Goal: Task Accomplishment & Management: Manage account settings

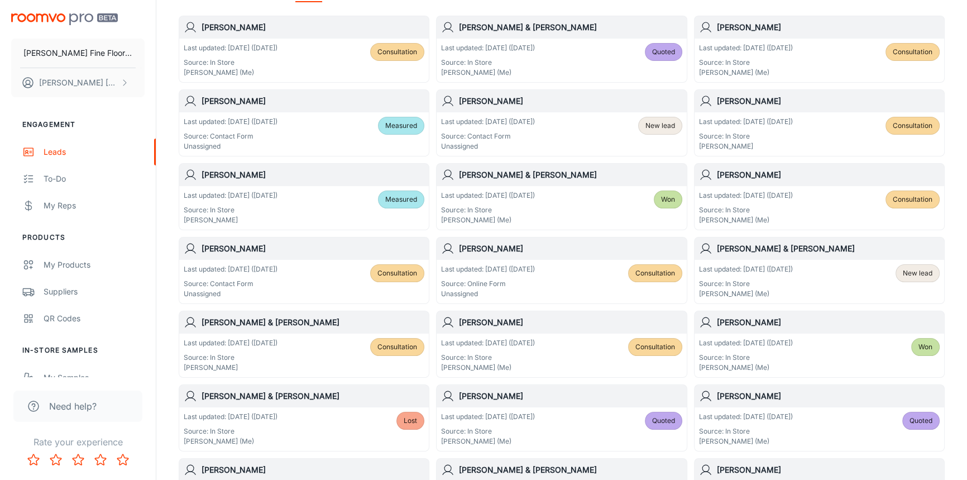
scroll to position [203, 0]
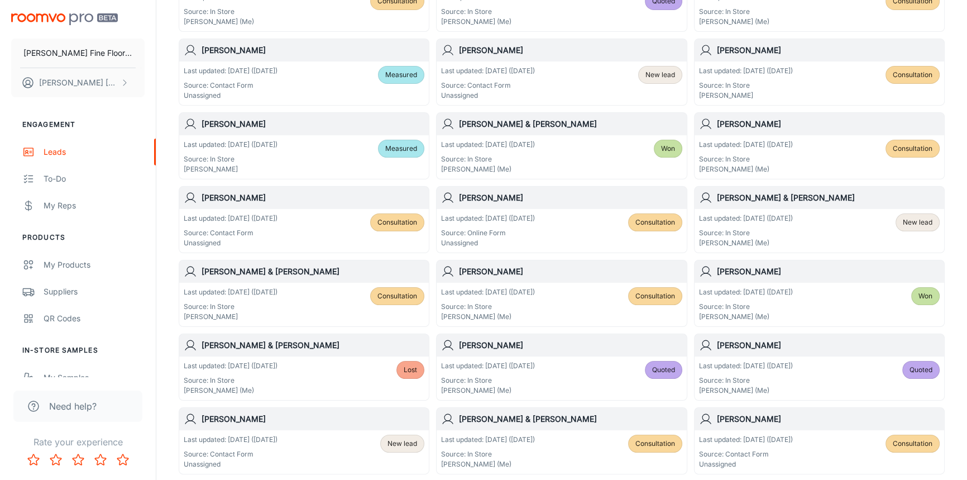
click at [558, 274] on h6 "[PERSON_NAME]" at bounding box center [570, 271] width 223 height 12
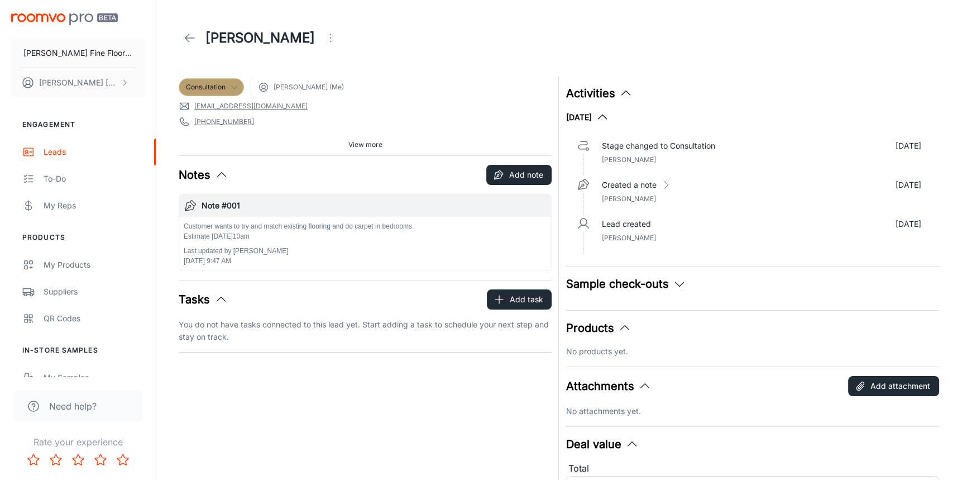
click at [235, 85] on icon at bounding box center [234, 87] width 9 height 9
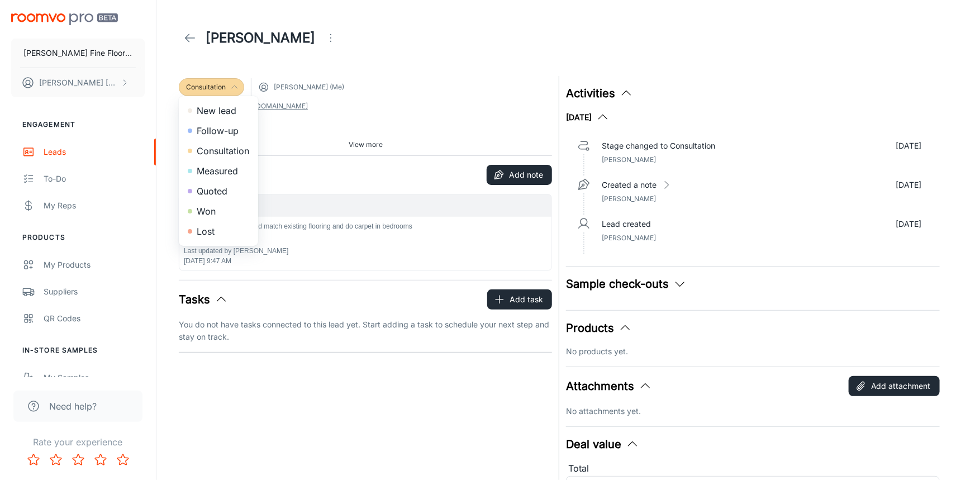
click at [216, 188] on li "Quoted" at bounding box center [218, 191] width 79 height 20
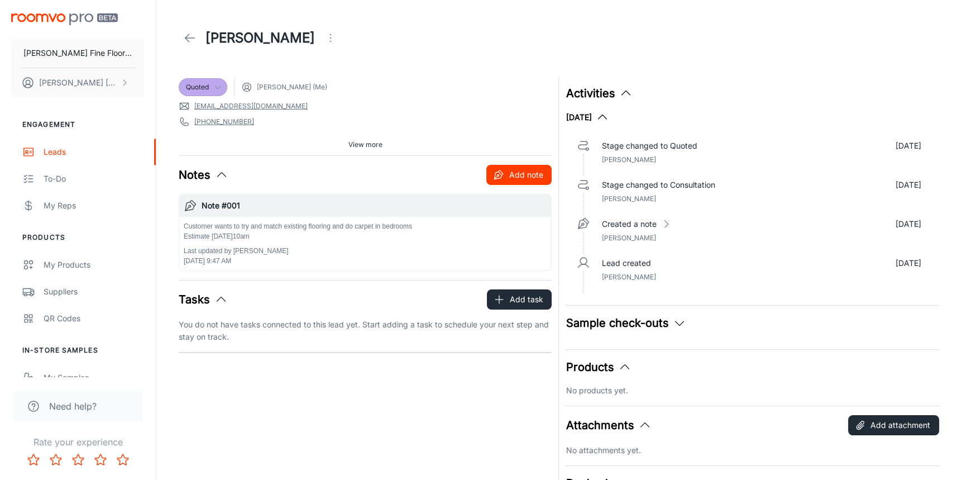
click at [523, 173] on button "Add note" at bounding box center [518, 175] width 65 height 20
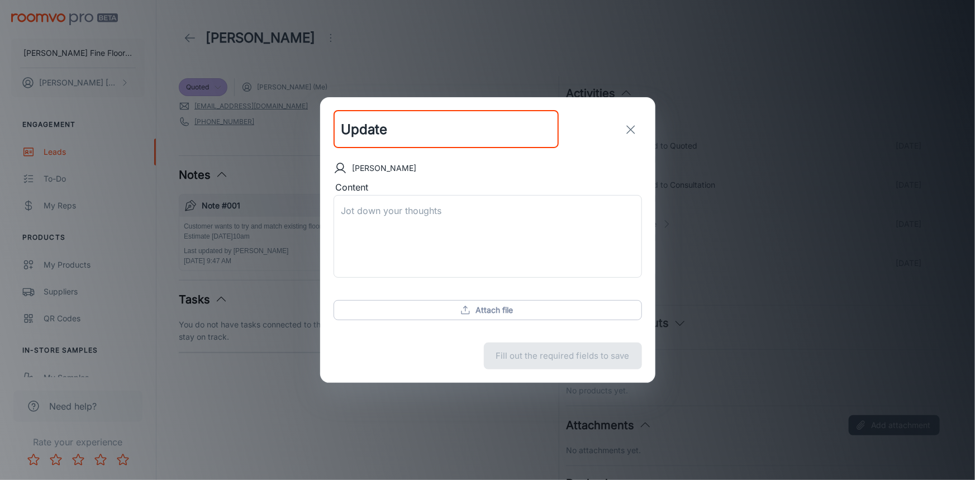
type input "Update"
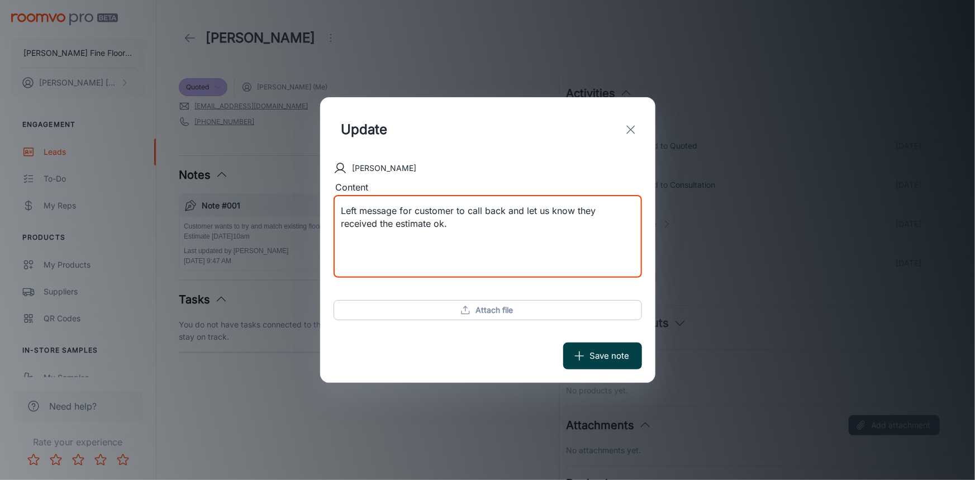
type textarea "Left message for customer to call back and let us know they received the estima…"
click at [591, 353] on button "Save note" at bounding box center [602, 355] width 79 height 27
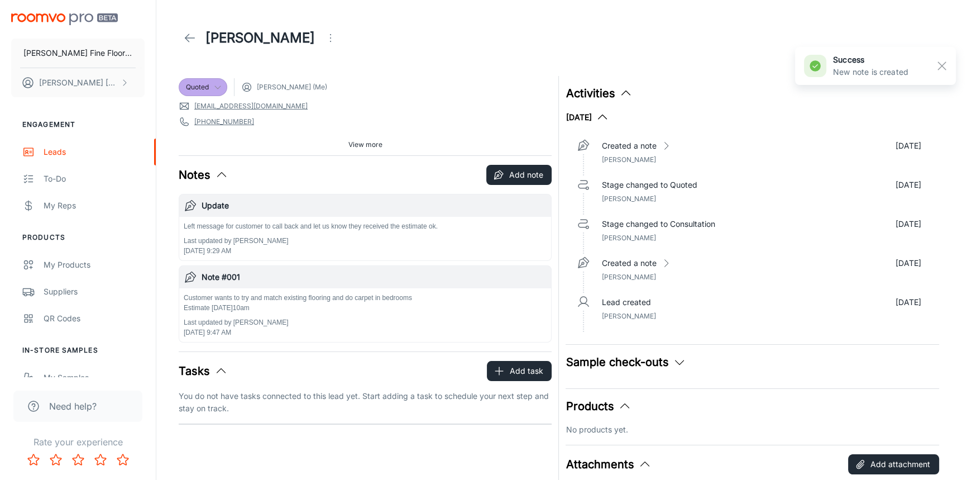
click at [187, 33] on icon at bounding box center [189, 37] width 13 height 13
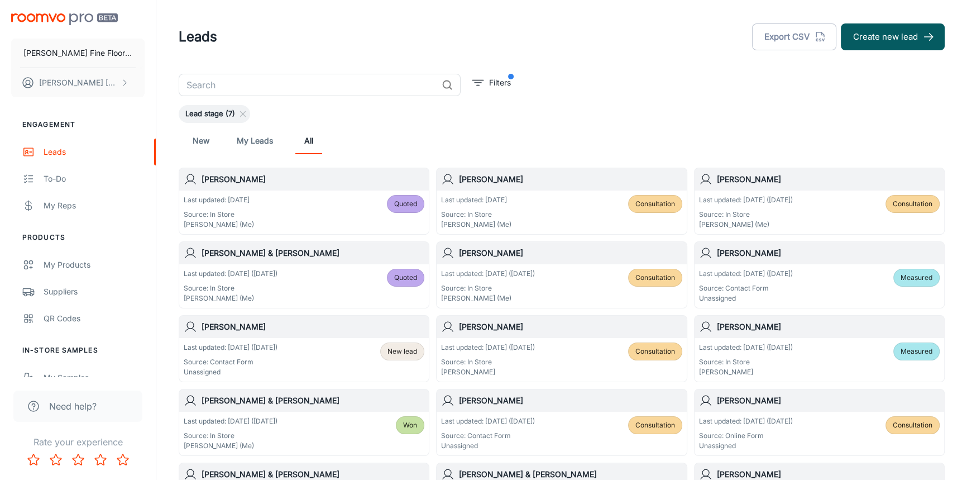
click at [262, 176] on h6 "[PERSON_NAME]" at bounding box center [313, 179] width 223 height 12
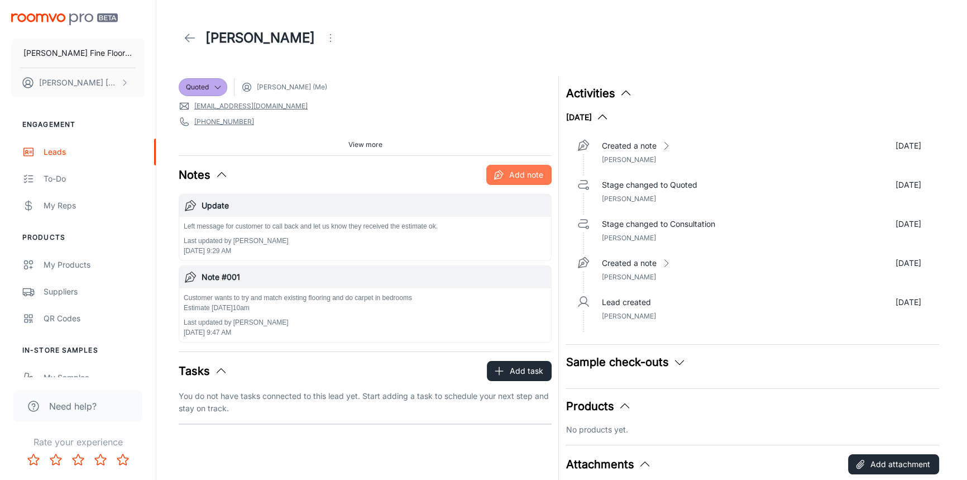
click at [518, 179] on button "Add note" at bounding box center [518, 175] width 65 height 20
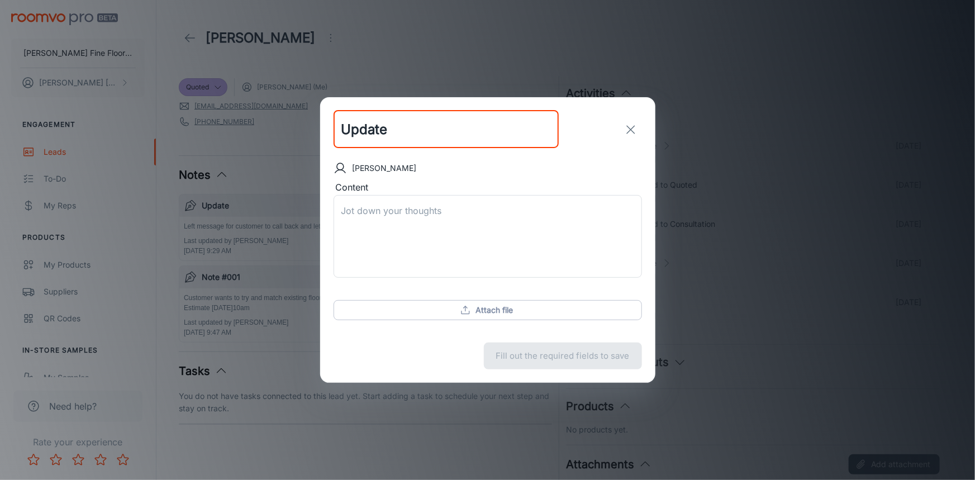
type input "Update"
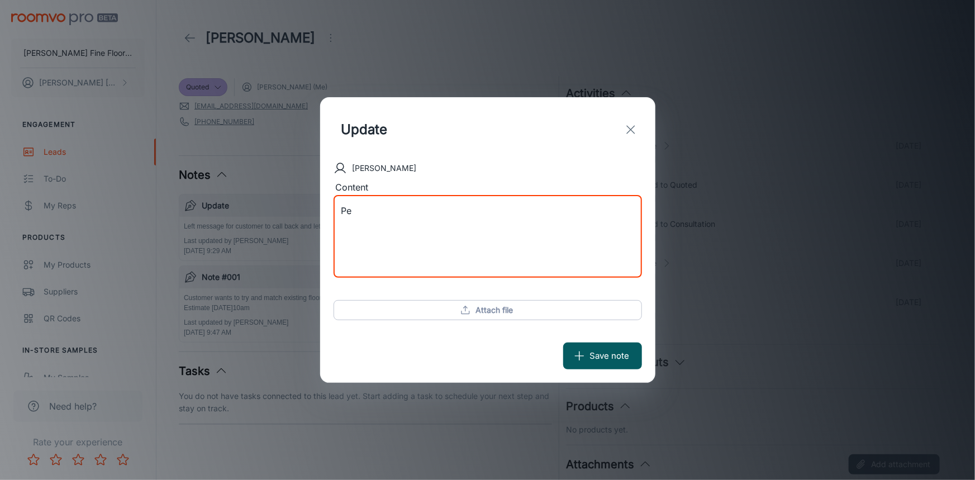
type textarea "P"
type textarea "B"
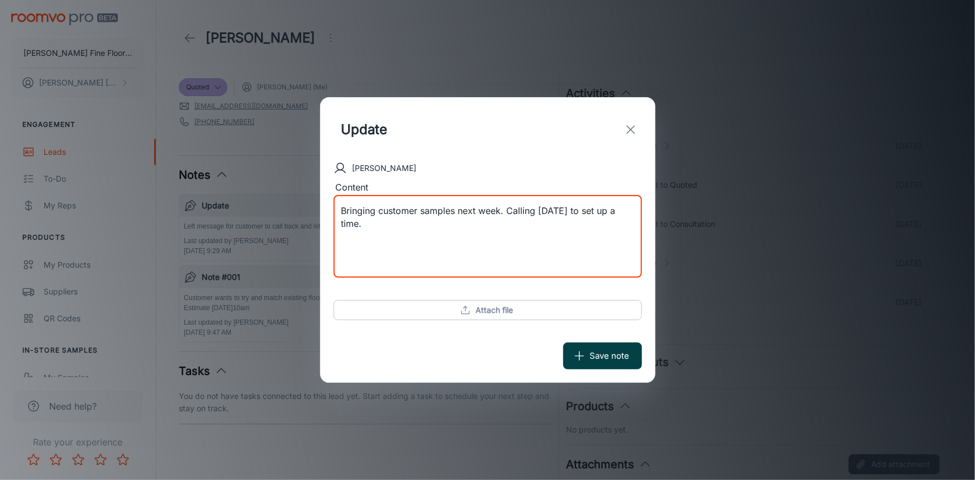
type textarea "Bringing customer samples next week. Calling [DATE] to set up a time."
click at [598, 351] on button "Save note" at bounding box center [602, 355] width 79 height 27
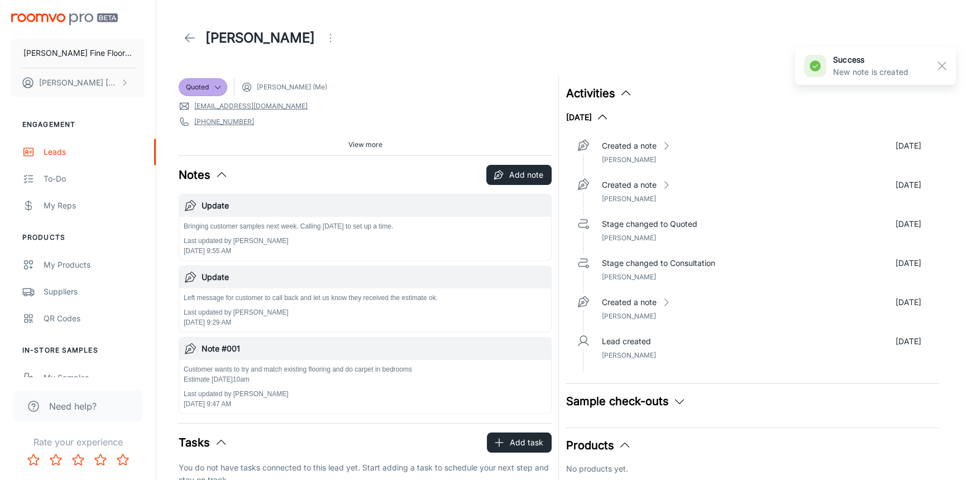
click at [192, 34] on icon at bounding box center [189, 37] width 13 height 13
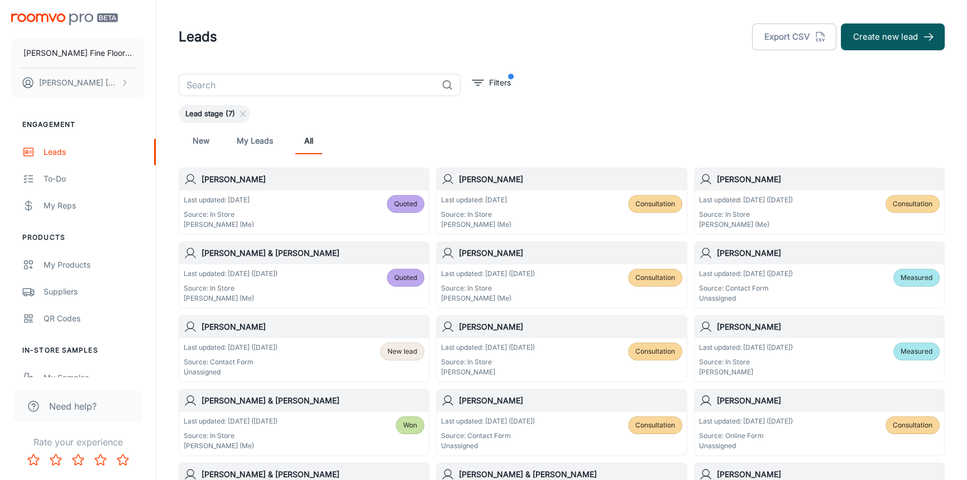
click at [541, 191] on div "Last updated: [DATE] Source: In Store [PERSON_NAME] (Me) Consultation" at bounding box center [562, 212] width 250 height 44
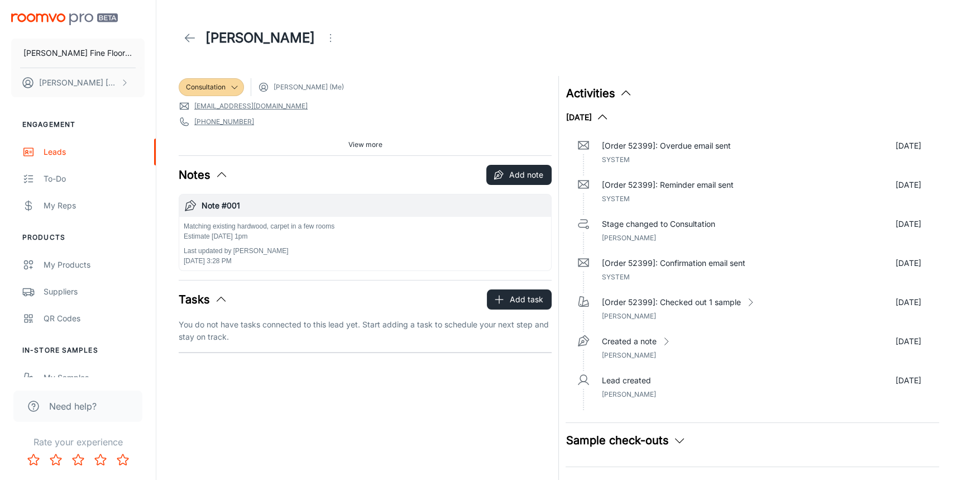
click at [356, 144] on span "View more" at bounding box center [365, 145] width 34 height 10
